Goal: Transaction & Acquisition: Purchase product/service

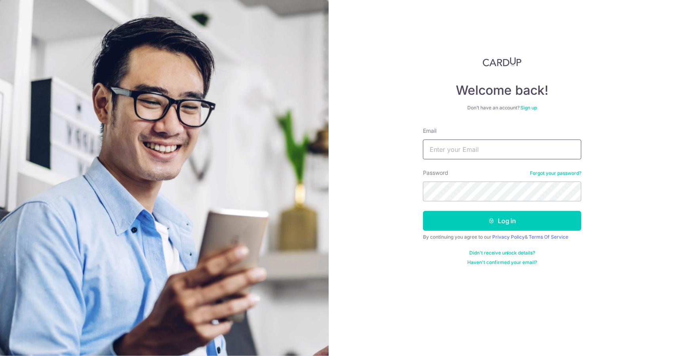
click at [517, 139] on input "Email" at bounding box center [502, 149] width 158 height 20
type input "zhenyao.zy@gmail.com"
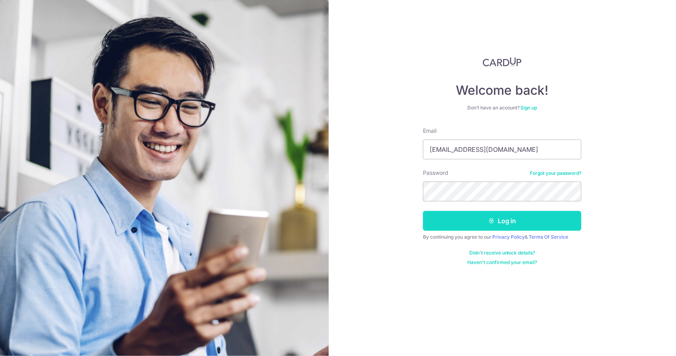
click at [491, 223] on icon "submit" at bounding box center [491, 220] width 6 height 6
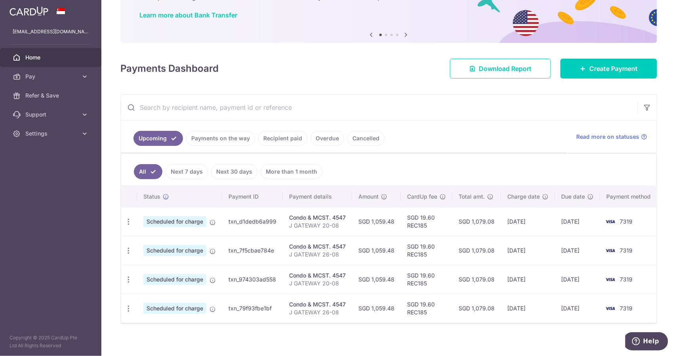
scroll to position [61, 0]
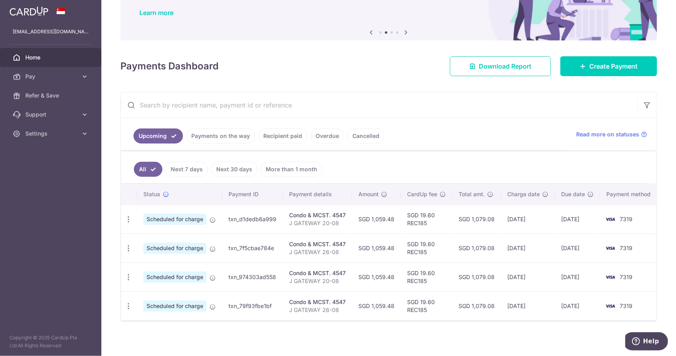
click at [226, 169] on link "Next 30 days" at bounding box center [234, 169] width 46 height 15
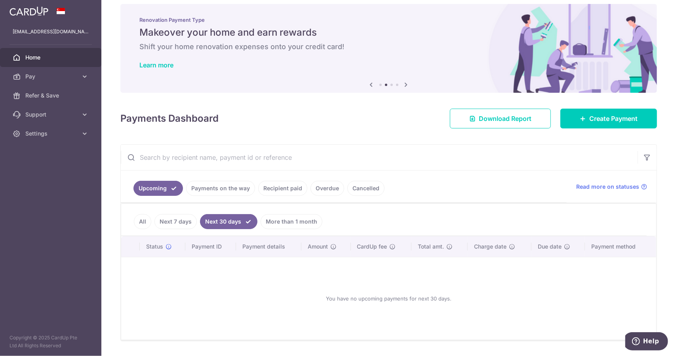
scroll to position [0, 0]
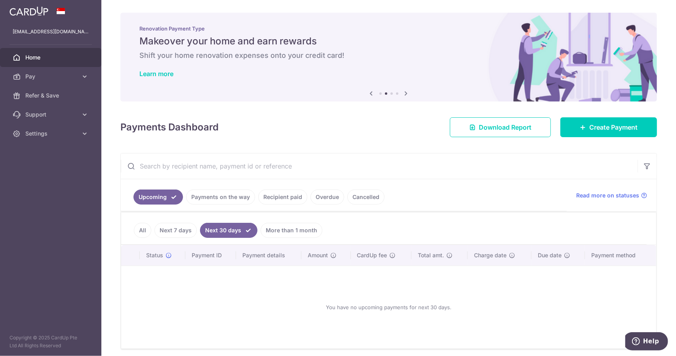
click at [220, 193] on link "Payments on the way" at bounding box center [220, 196] width 69 height 15
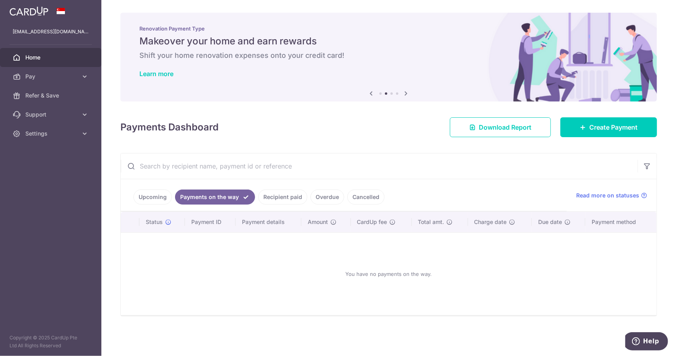
click at [267, 197] on link "Recipient paid" at bounding box center [282, 196] width 49 height 15
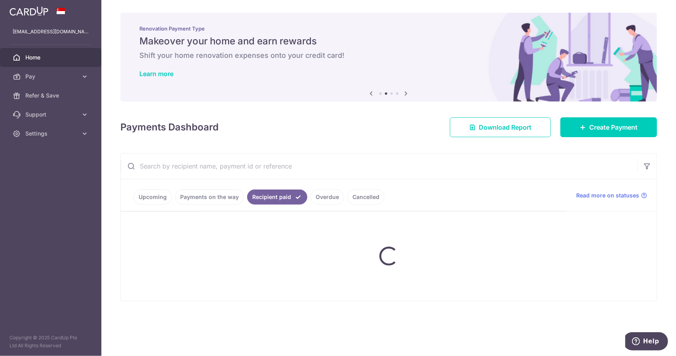
click at [312, 198] on ul "Upcoming Payments on the way Recipient paid Overdue Cancelled" at bounding box center [344, 195] width 446 height 32
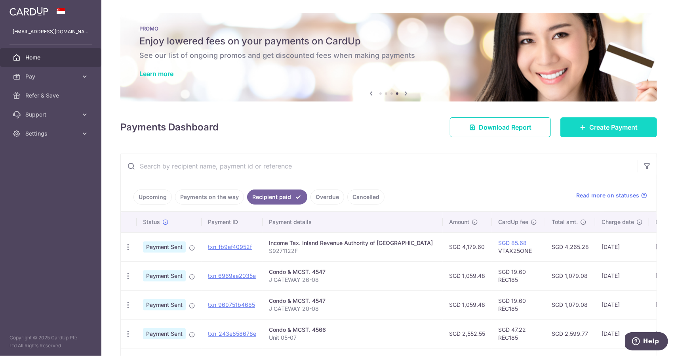
click at [597, 124] on span "Create Payment" at bounding box center [613, 127] width 48 height 10
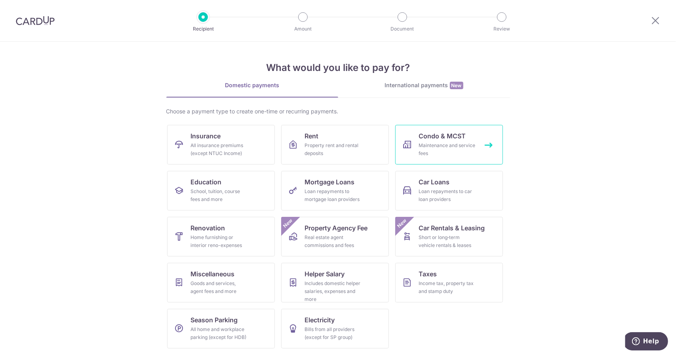
click at [466, 141] on div "Maintenance and service fees" at bounding box center [447, 149] width 57 height 16
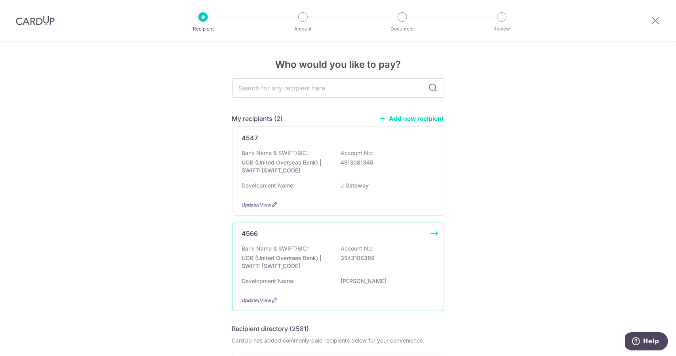
click at [320, 248] on div "Bank Name & SWIFT/BIC: UOB (United Overseas Bank) | SWIFT: UOVBSGSGXXX Account …" at bounding box center [338, 258] width 193 height 29
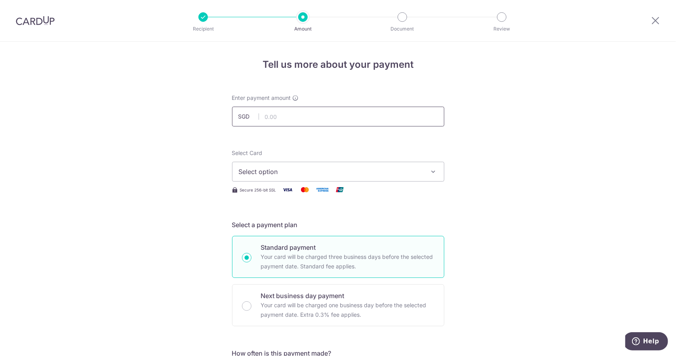
click at [322, 120] on input "text" at bounding box center [338, 117] width 212 height 20
type input "1,869.00"
click at [326, 170] on span "Select option" at bounding box center [331, 172] width 185 height 10
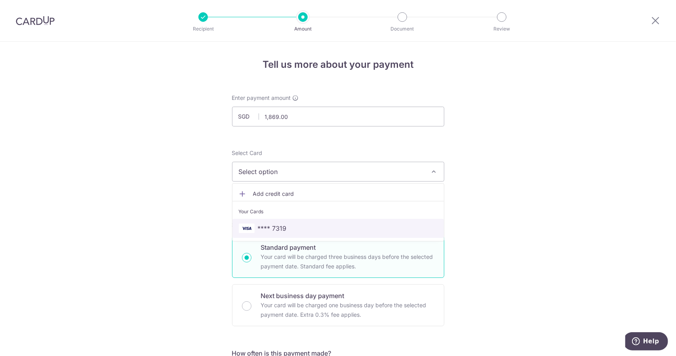
click at [299, 225] on span "**** 7319" at bounding box center [338, 228] width 199 height 10
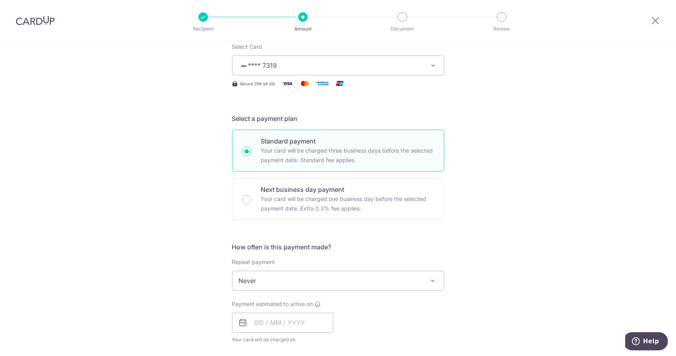
scroll to position [119, 0]
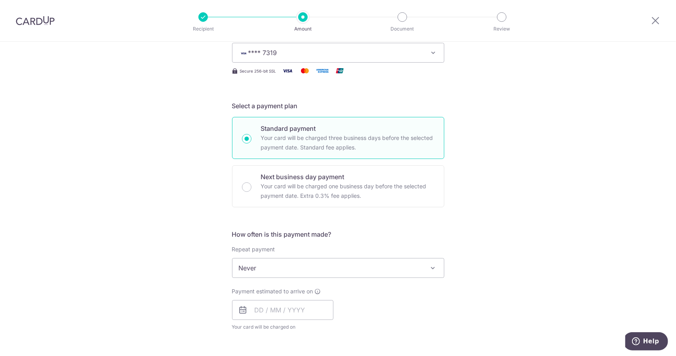
click at [270, 263] on span "Never" at bounding box center [339, 267] width 212 height 19
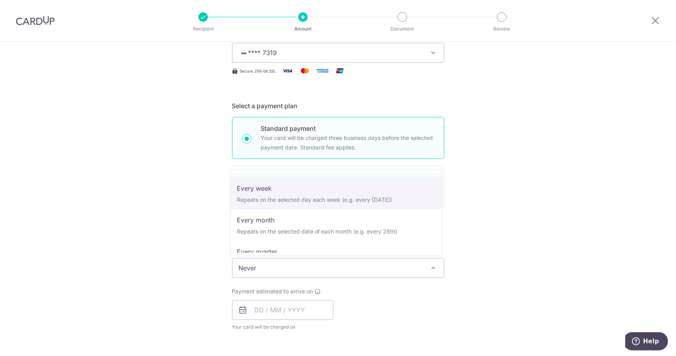
scroll to position [40, 0]
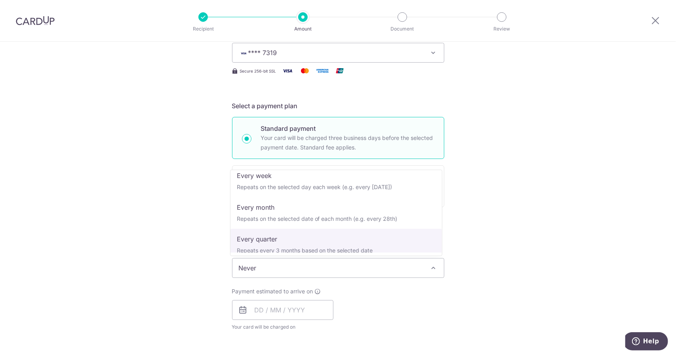
select select "4"
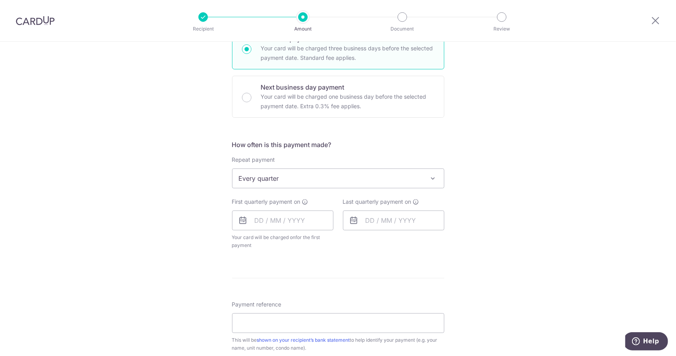
scroll to position [238, 0]
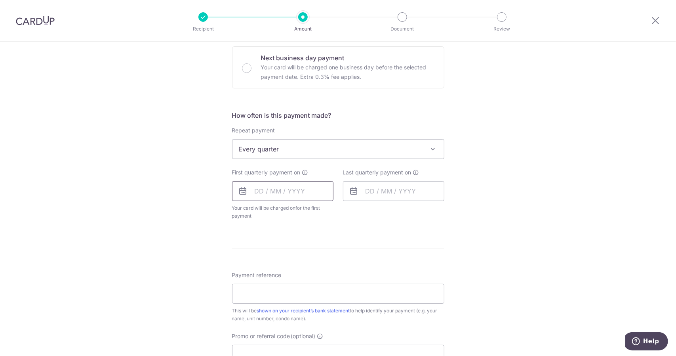
click at [294, 187] on input "text" at bounding box center [282, 191] width 101 height 20
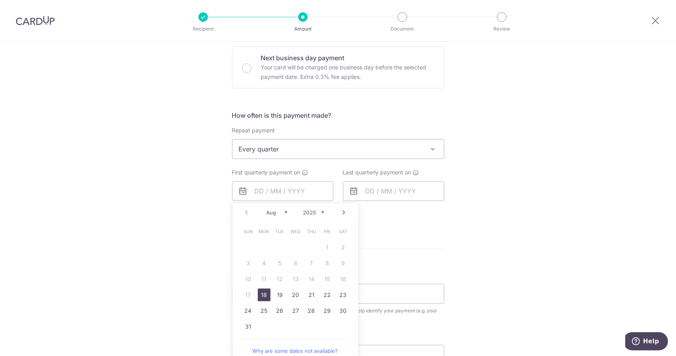
click at [259, 290] on link "18" at bounding box center [264, 294] width 13 height 13
type input "[DATE]"
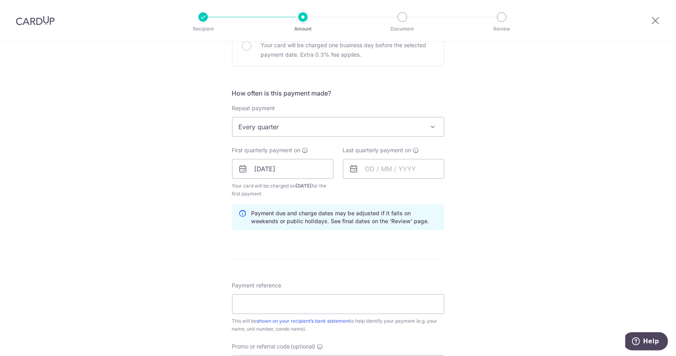
scroll to position [277, 0]
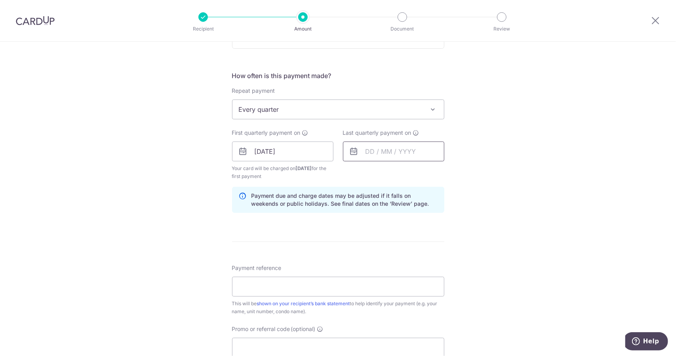
click at [379, 151] on input "text" at bounding box center [393, 151] width 101 height 20
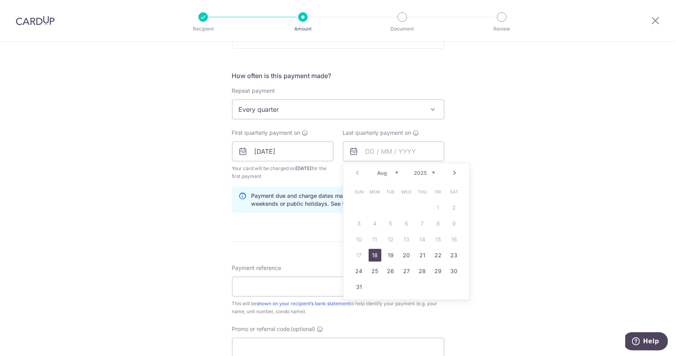
click at [431, 173] on select "2025 2026 2027 2028 2029 2030 2031 2032 2033 2034 2035" at bounding box center [424, 173] width 21 height 6
click at [372, 284] on link "31" at bounding box center [375, 286] width 13 height 13
type input "31/08/2026"
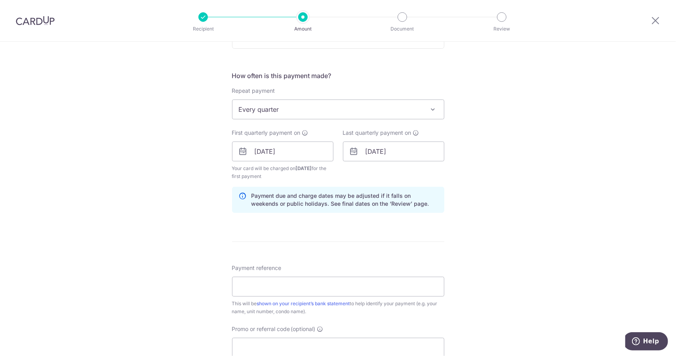
click at [614, 200] on div "Tell us more about your payment Enter payment amount SGD 1,869.00 1869.00 Selec…" at bounding box center [338, 142] width 676 height 757
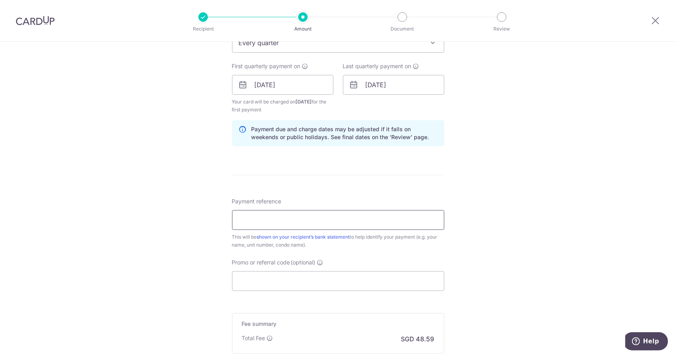
scroll to position [356, 0]
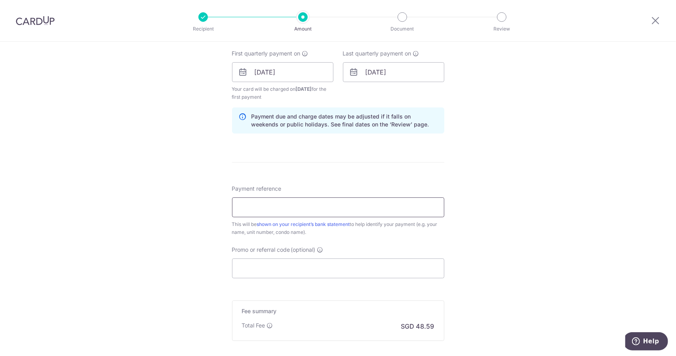
click at [276, 206] on input "Payment reference" at bounding box center [338, 207] width 212 height 20
click at [566, 183] on div "Tell us more about your payment Enter payment amount SGD 1,869.00 1869.00 Selec…" at bounding box center [338, 63] width 676 height 757
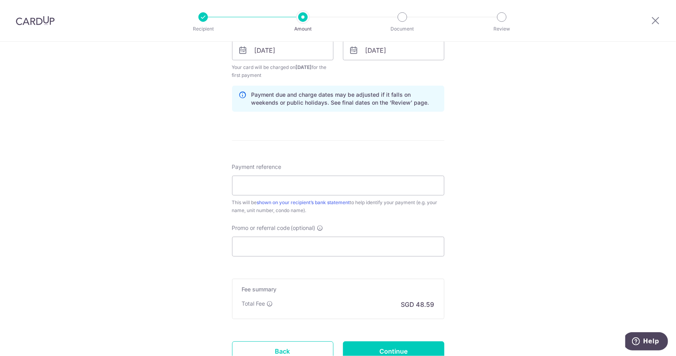
scroll to position [396, 0]
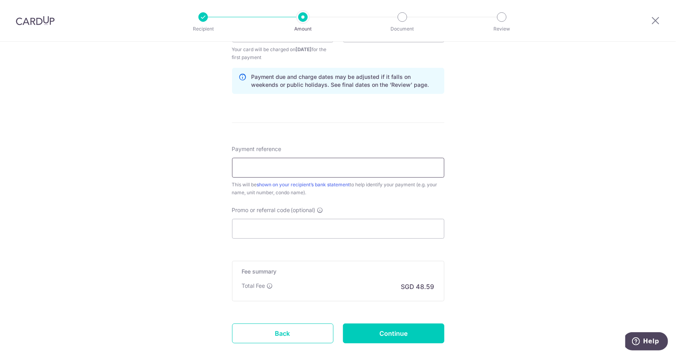
click at [307, 168] on input "Payment reference" at bounding box center [338, 168] width 212 height 20
click at [234, 165] on input "05-07" at bounding box center [338, 168] width 212 height 20
type input "Amber Skye 05-07"
click at [498, 211] on div "Tell us more about your payment Enter payment amount SGD 1,869.00 1869.00 Selec…" at bounding box center [338, 23] width 676 height 757
click at [310, 168] on input "Amber Skye 05-07" at bounding box center [338, 168] width 212 height 20
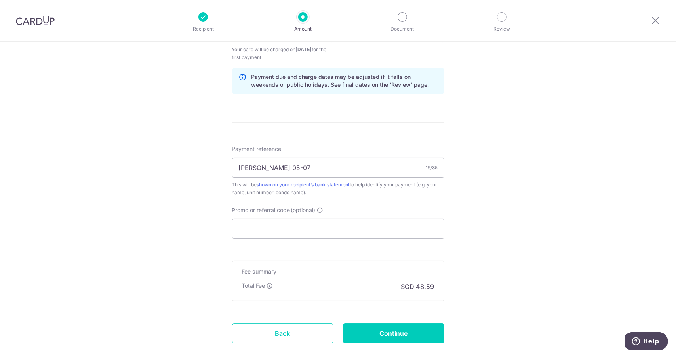
click at [494, 193] on div "Tell us more about your payment Enter payment amount SGD 1,869.00 1869.00 Selec…" at bounding box center [338, 23] width 676 height 757
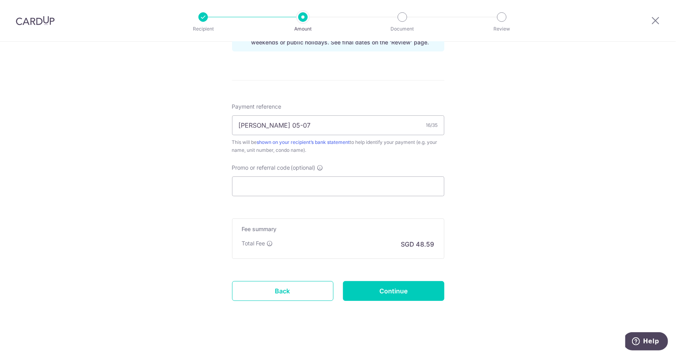
scroll to position [441, 0]
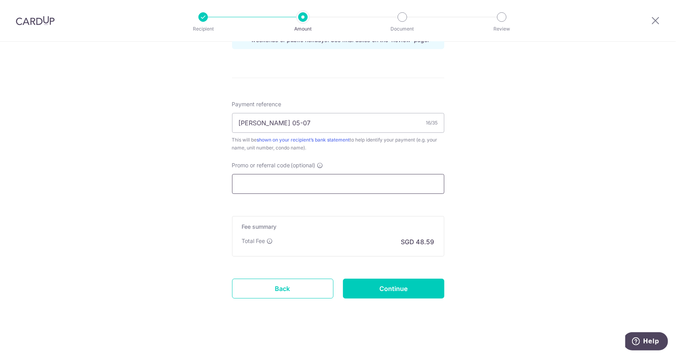
click at [285, 186] on input "Promo or referral code (optional)" at bounding box center [338, 184] width 212 height 20
paste input "REC185"
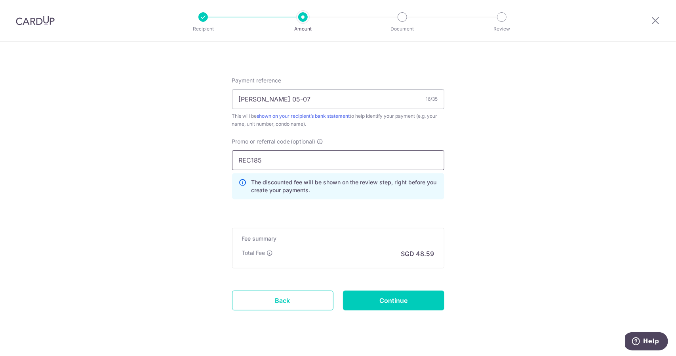
scroll to position [476, 0]
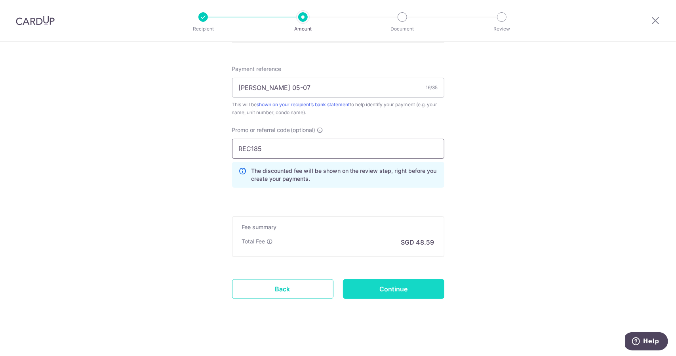
type input "REC185"
click at [385, 290] on input "Continue" at bounding box center [393, 289] width 101 height 20
type input "Create Schedule"
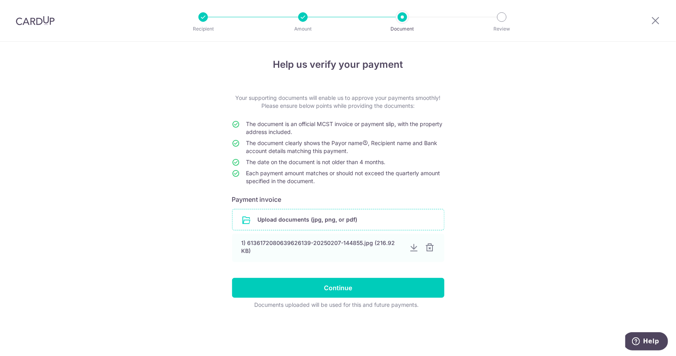
click at [330, 225] on input "file" at bounding box center [339, 219] width 212 height 21
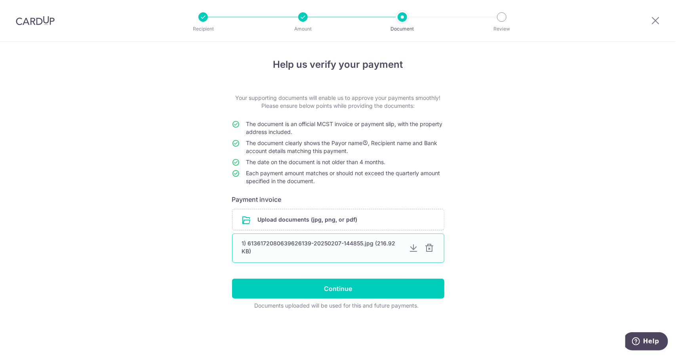
click at [429, 249] on div at bounding box center [430, 248] width 10 height 10
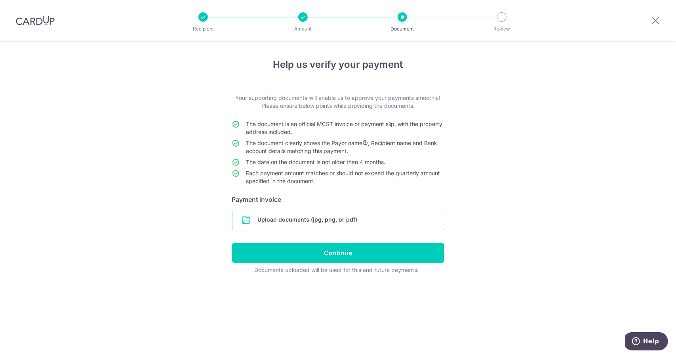
click at [324, 220] on input "file" at bounding box center [339, 219] width 212 height 21
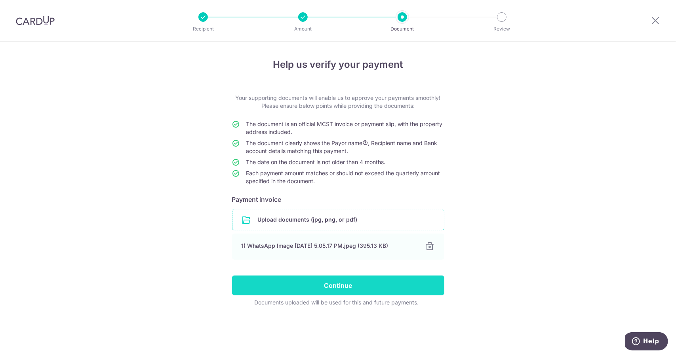
click at [317, 286] on input "Continue" at bounding box center [338, 285] width 212 height 20
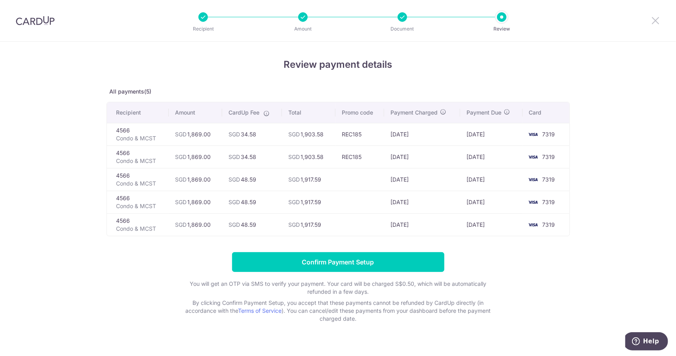
click at [651, 19] on icon at bounding box center [656, 20] width 10 height 10
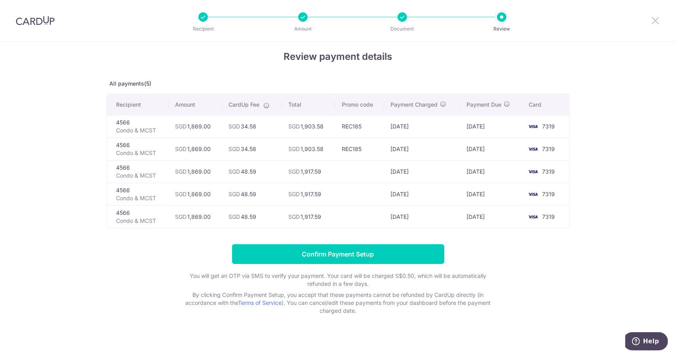
scroll to position [12, 0]
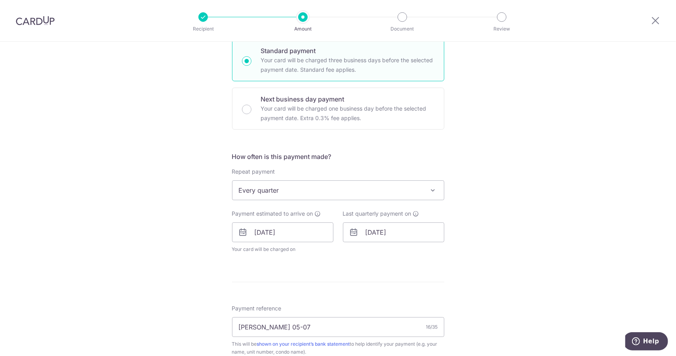
scroll to position [198, 0]
click at [412, 234] on input "31/08/2026" at bounding box center [393, 231] width 101 height 20
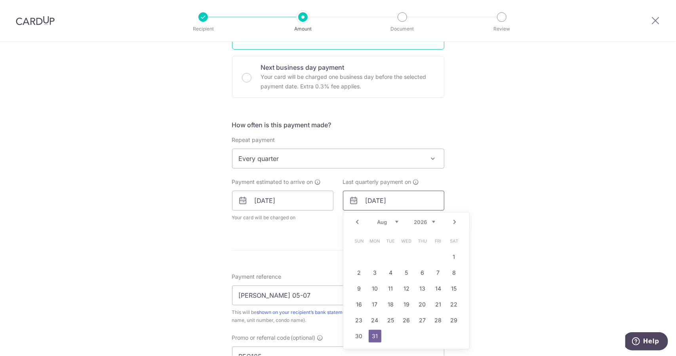
scroll to position [277, 0]
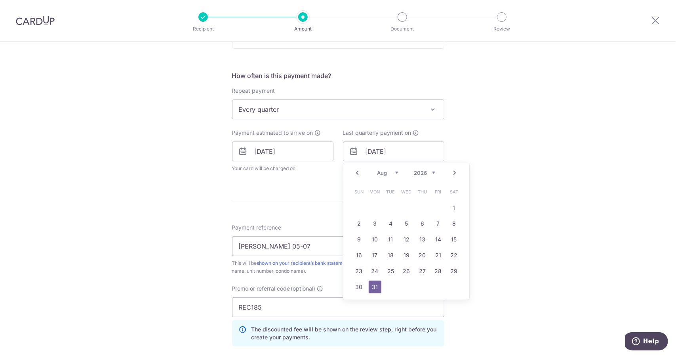
click at [431, 173] on select "2025 2026 2027 2028 2029 2030 2031 2032 2033 2034 2035" at bounding box center [424, 173] width 21 height 6
click at [383, 173] on select "Aug Sep Oct Nov Dec" at bounding box center [387, 173] width 21 height 6
click at [407, 275] on link "31" at bounding box center [406, 271] width 13 height 13
type input "31/12/2025"
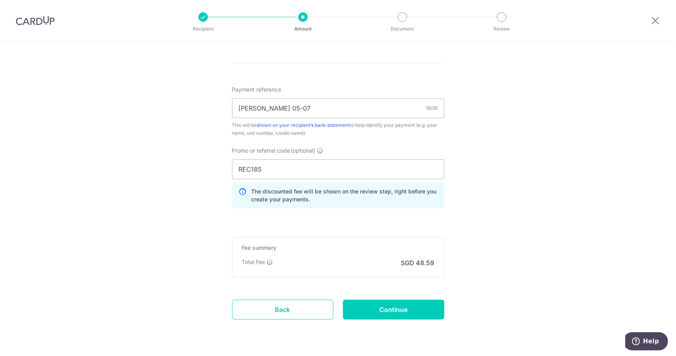
scroll to position [468, 0]
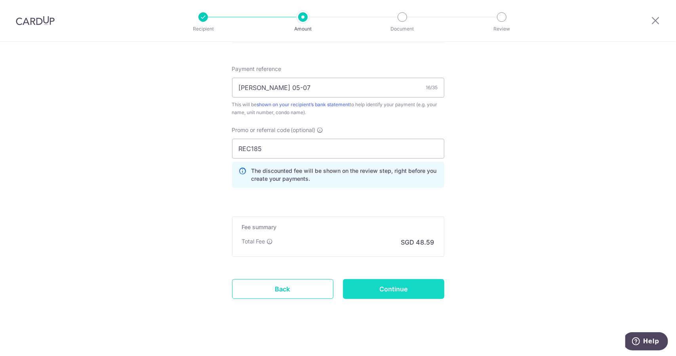
click at [402, 292] on input "Continue" at bounding box center [393, 289] width 101 height 20
type input "Update Schedule"
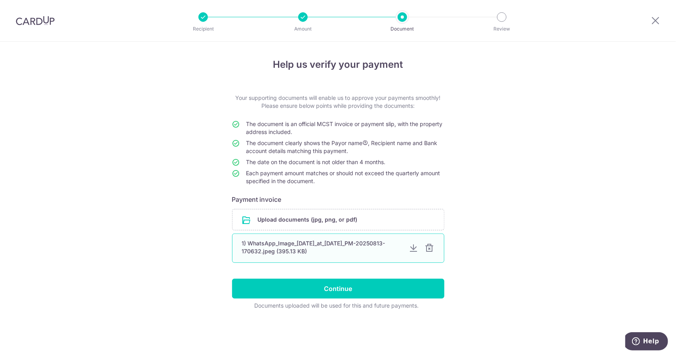
click at [432, 250] on div at bounding box center [430, 248] width 10 height 10
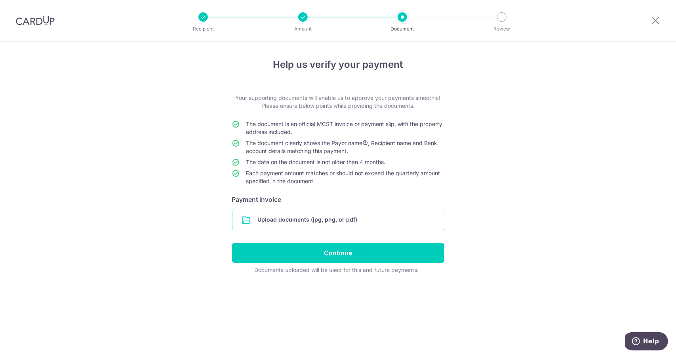
click at [330, 223] on input "file" at bounding box center [339, 219] width 212 height 21
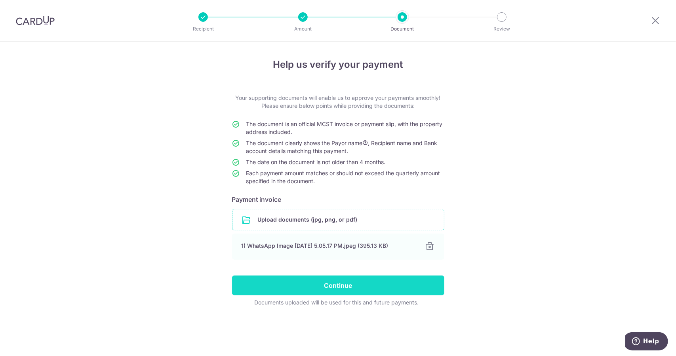
click at [322, 282] on input "Continue" at bounding box center [338, 285] width 212 height 20
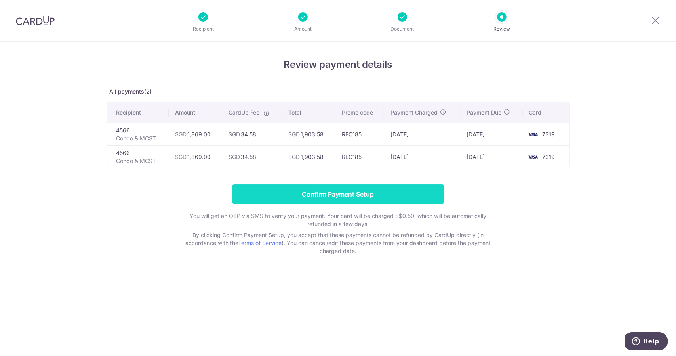
click at [326, 194] on input "Confirm Payment Setup" at bounding box center [338, 194] width 212 height 20
